Goal: Check status

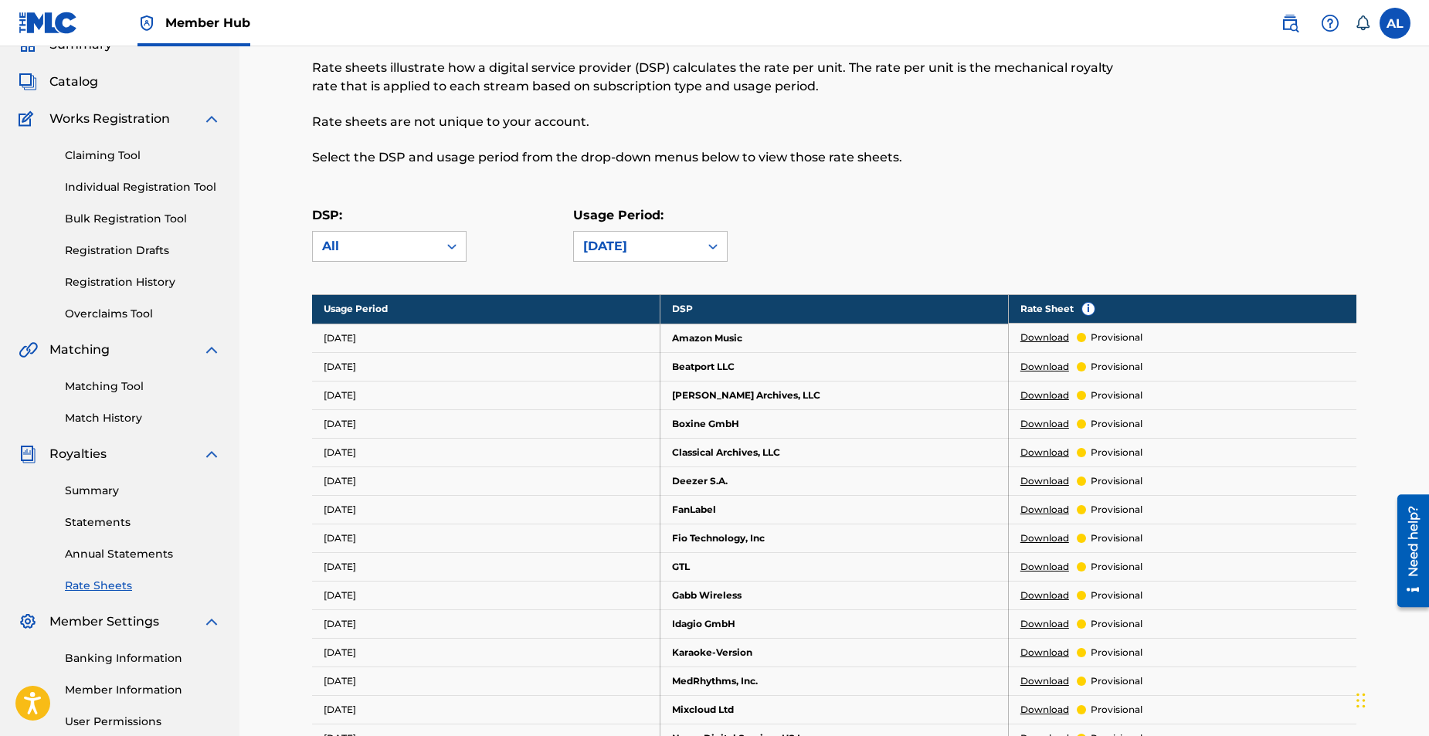
scroll to position [77, 0]
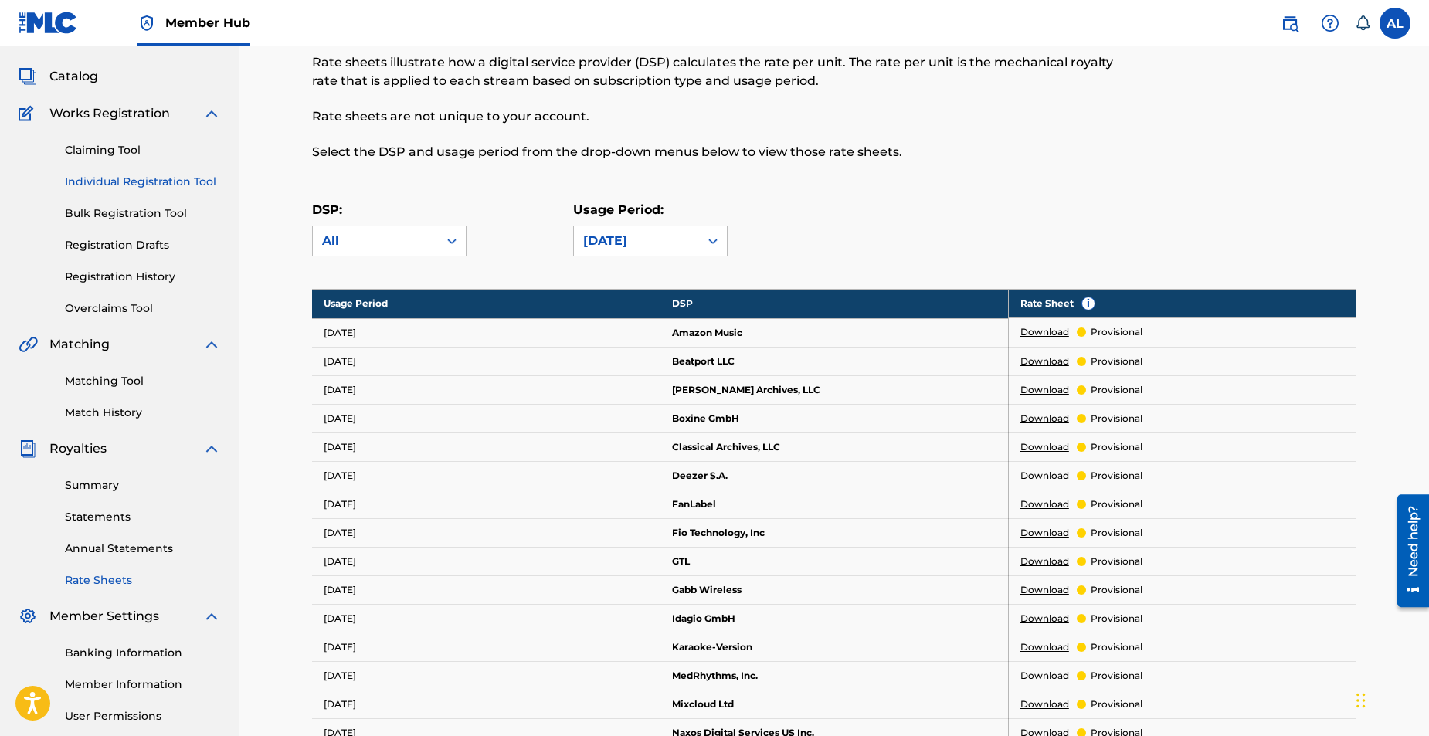
click at [123, 183] on link "Individual Registration Tool" at bounding box center [143, 182] width 156 height 16
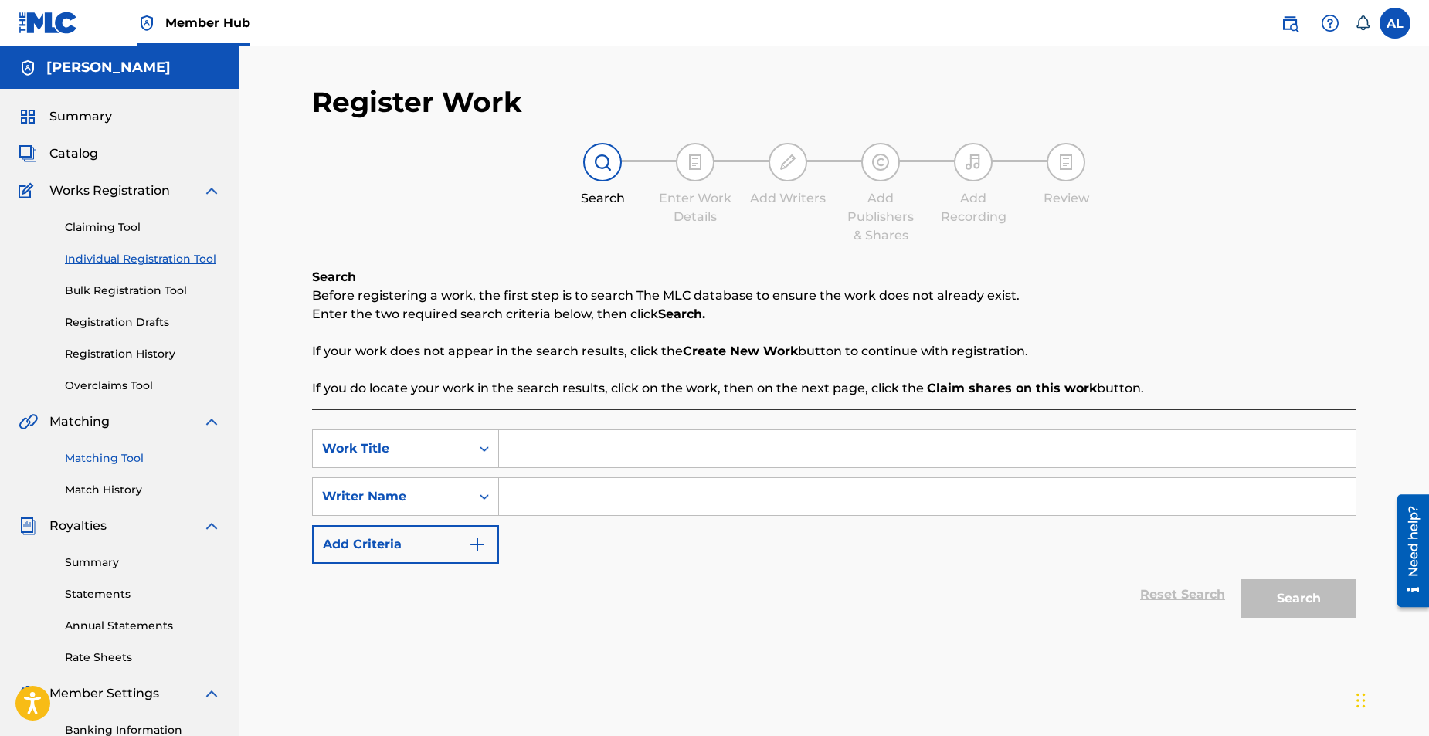
click at [124, 462] on link "Matching Tool" at bounding box center [143, 458] width 156 height 16
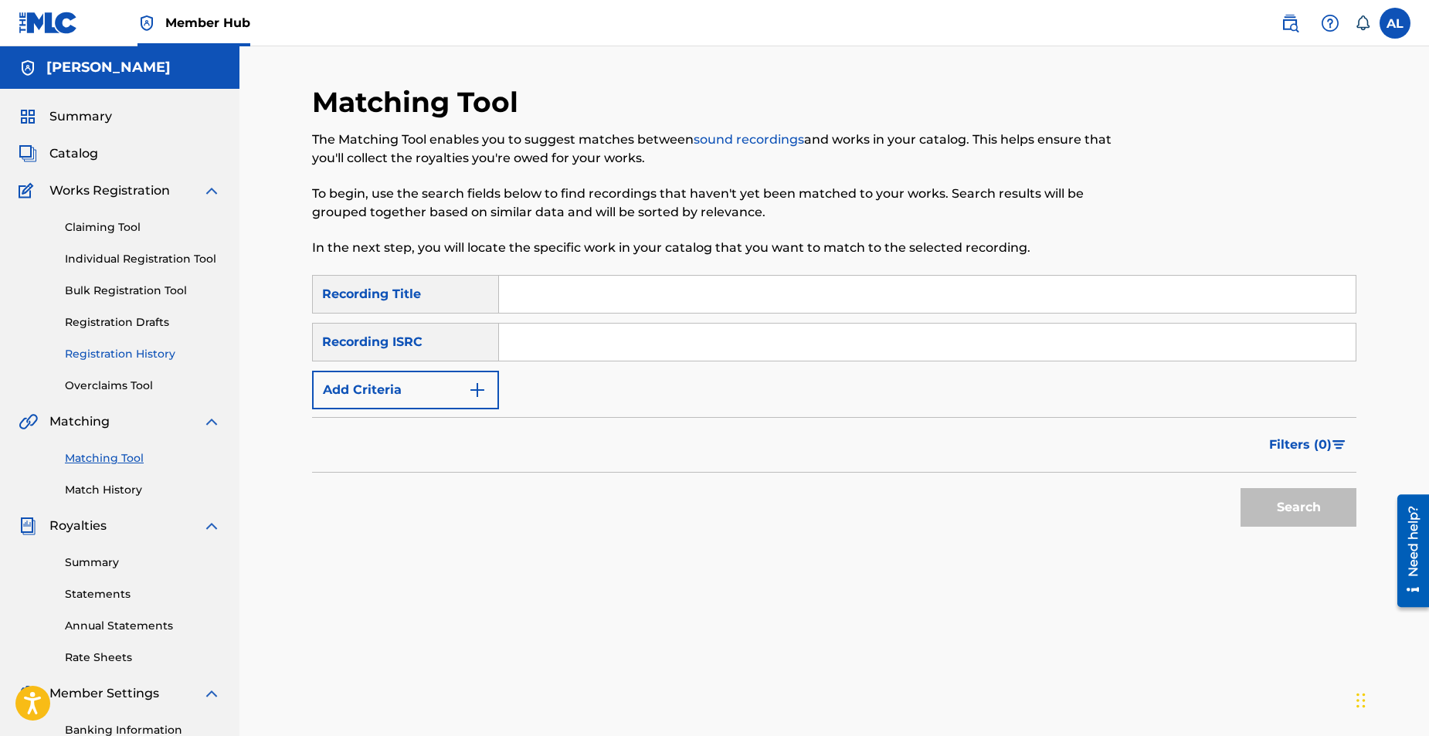
click at [125, 347] on link "Registration History" at bounding box center [143, 354] width 156 height 16
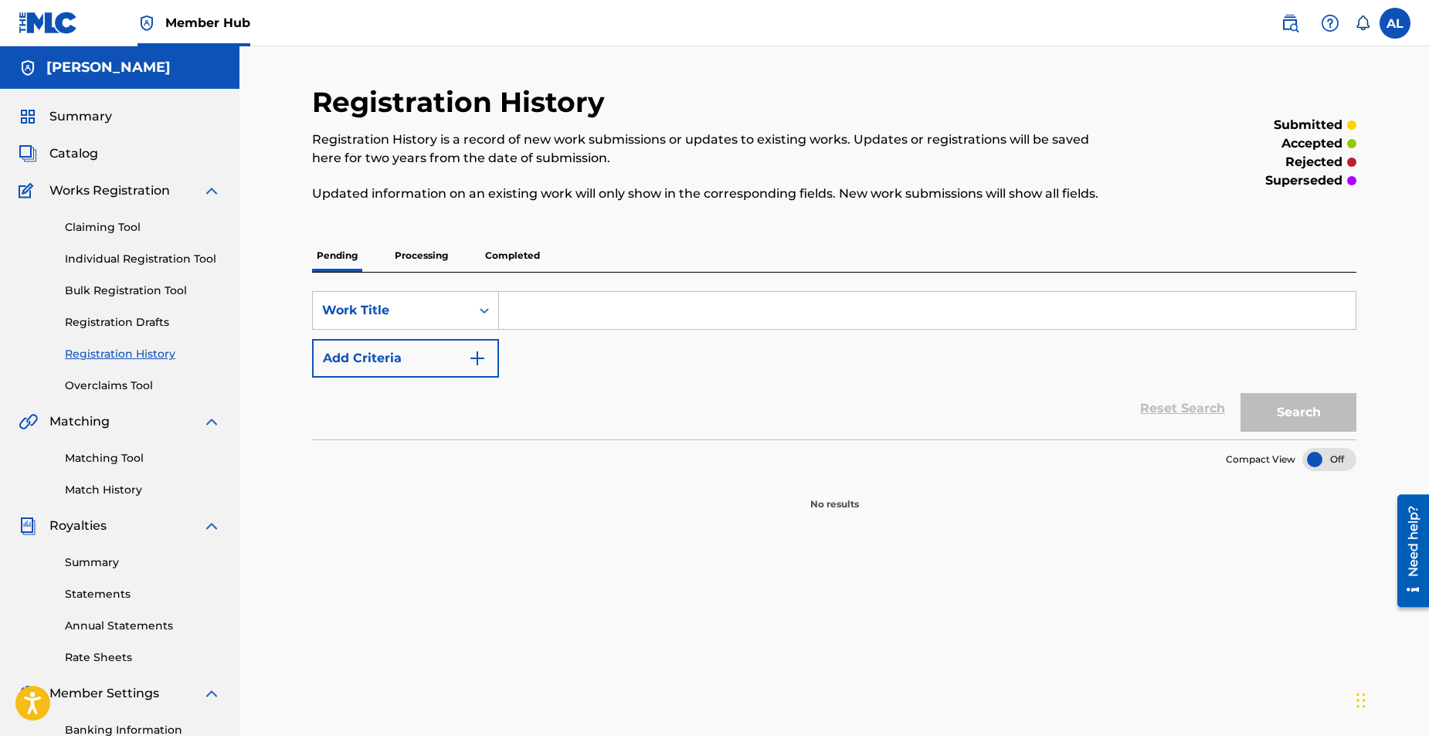
click at [422, 251] on p "Processing" at bounding box center [421, 255] width 63 height 32
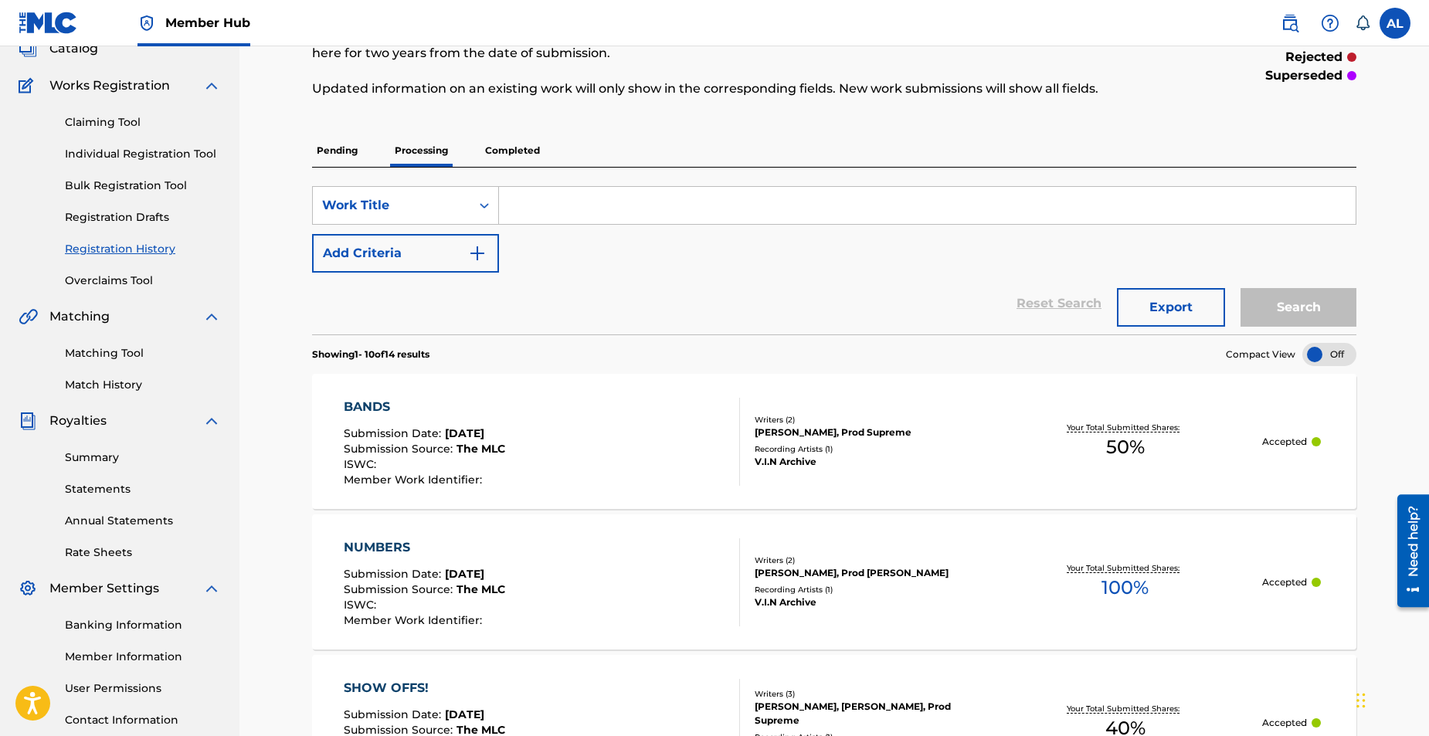
scroll to position [77, 0]
